Goal: Find specific page/section: Find specific page/section

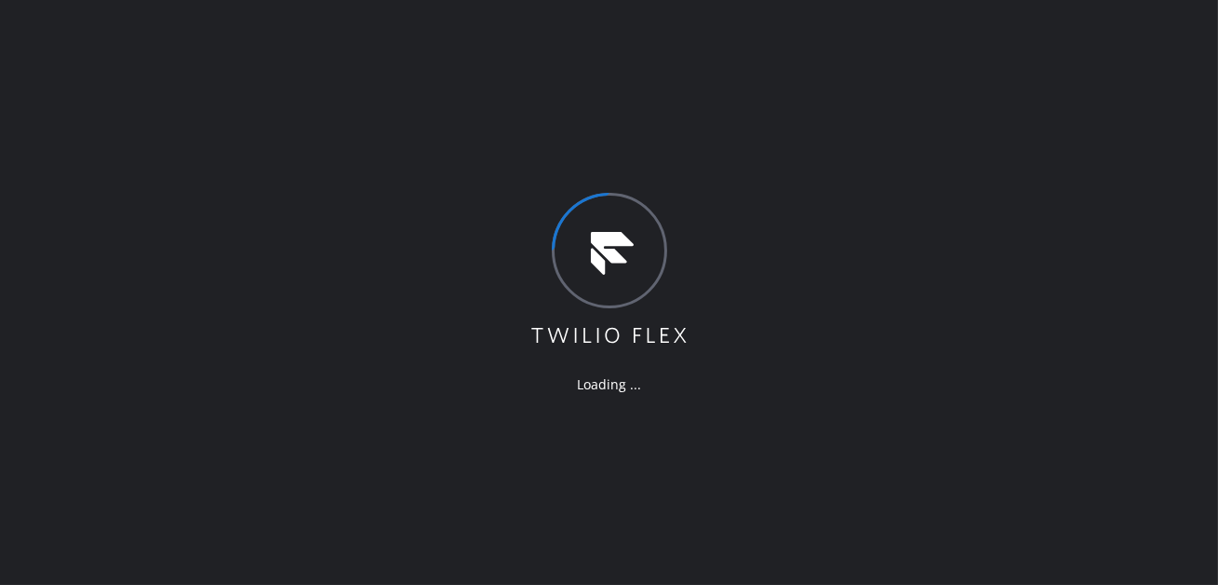
click at [744, 207] on div "Loading ..." at bounding box center [609, 292] width 1218 height 585
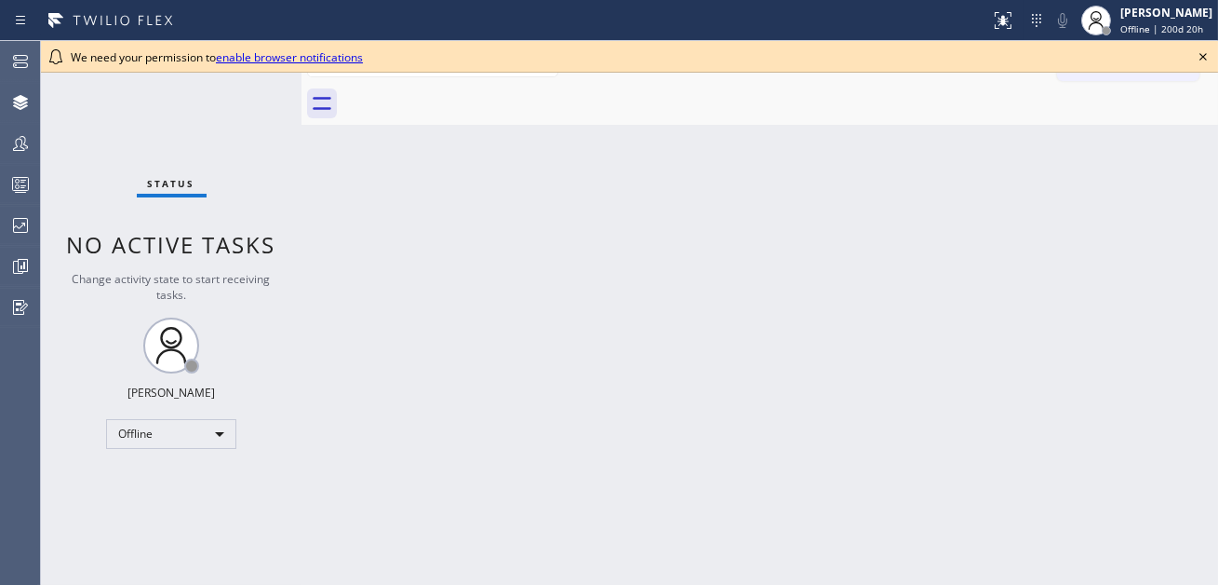
click at [1201, 57] on icon at bounding box center [1203, 57] width 22 height 22
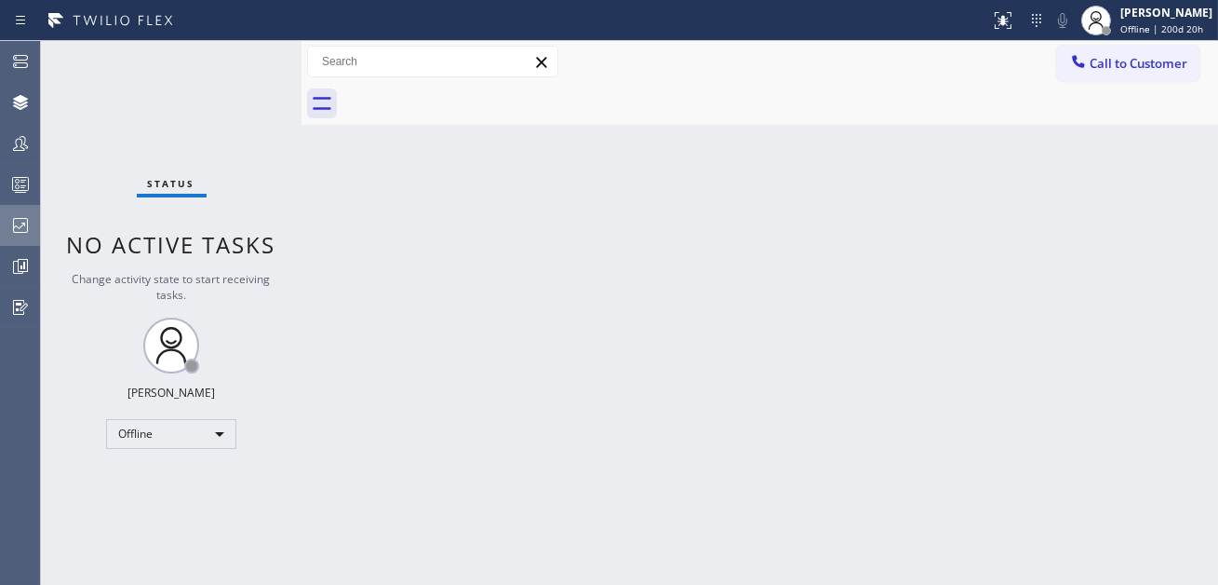
click at [22, 219] on icon at bounding box center [20, 225] width 22 height 22
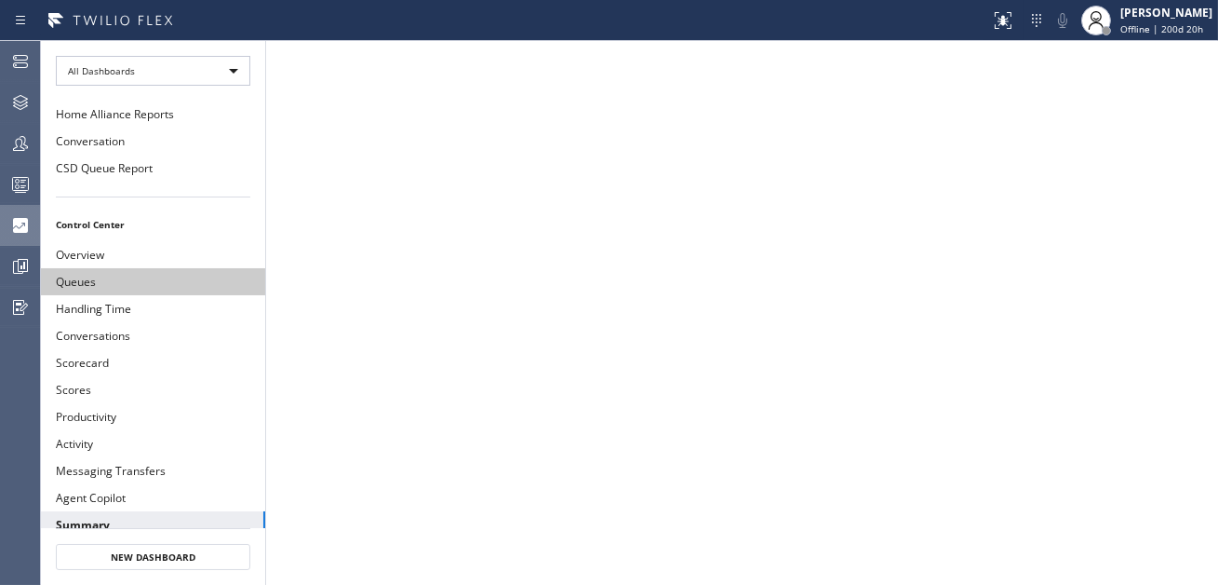
click at [93, 283] on button "Queues" at bounding box center [153, 281] width 224 height 27
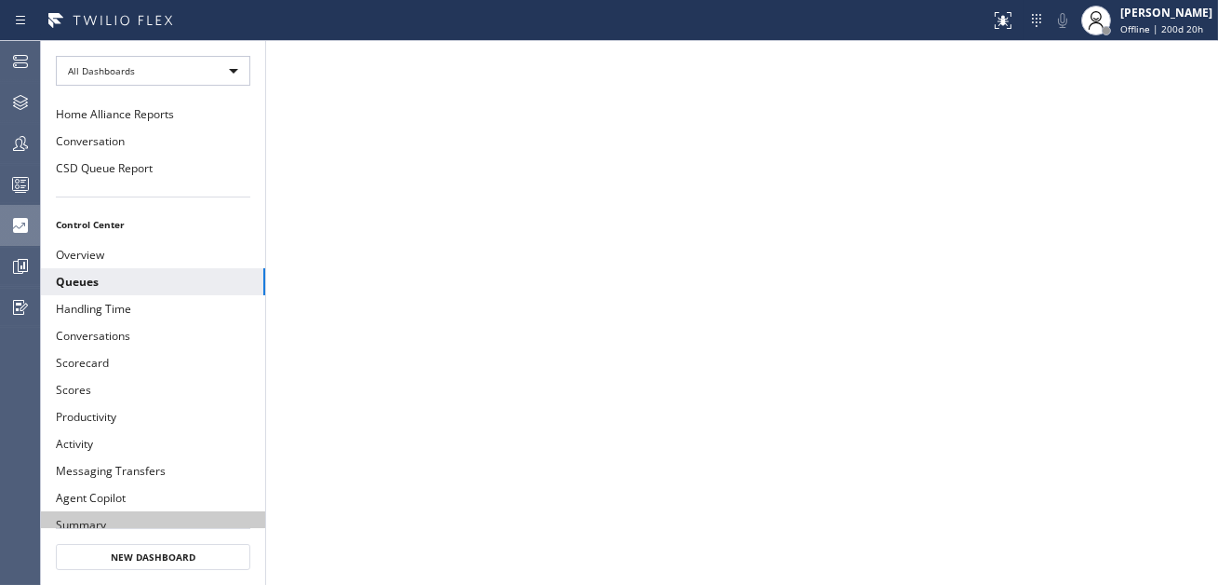
click at [113, 511] on button "Summary" at bounding box center [153, 524] width 224 height 27
